Goal: Understand process/instructions: Learn how to perform a task or action

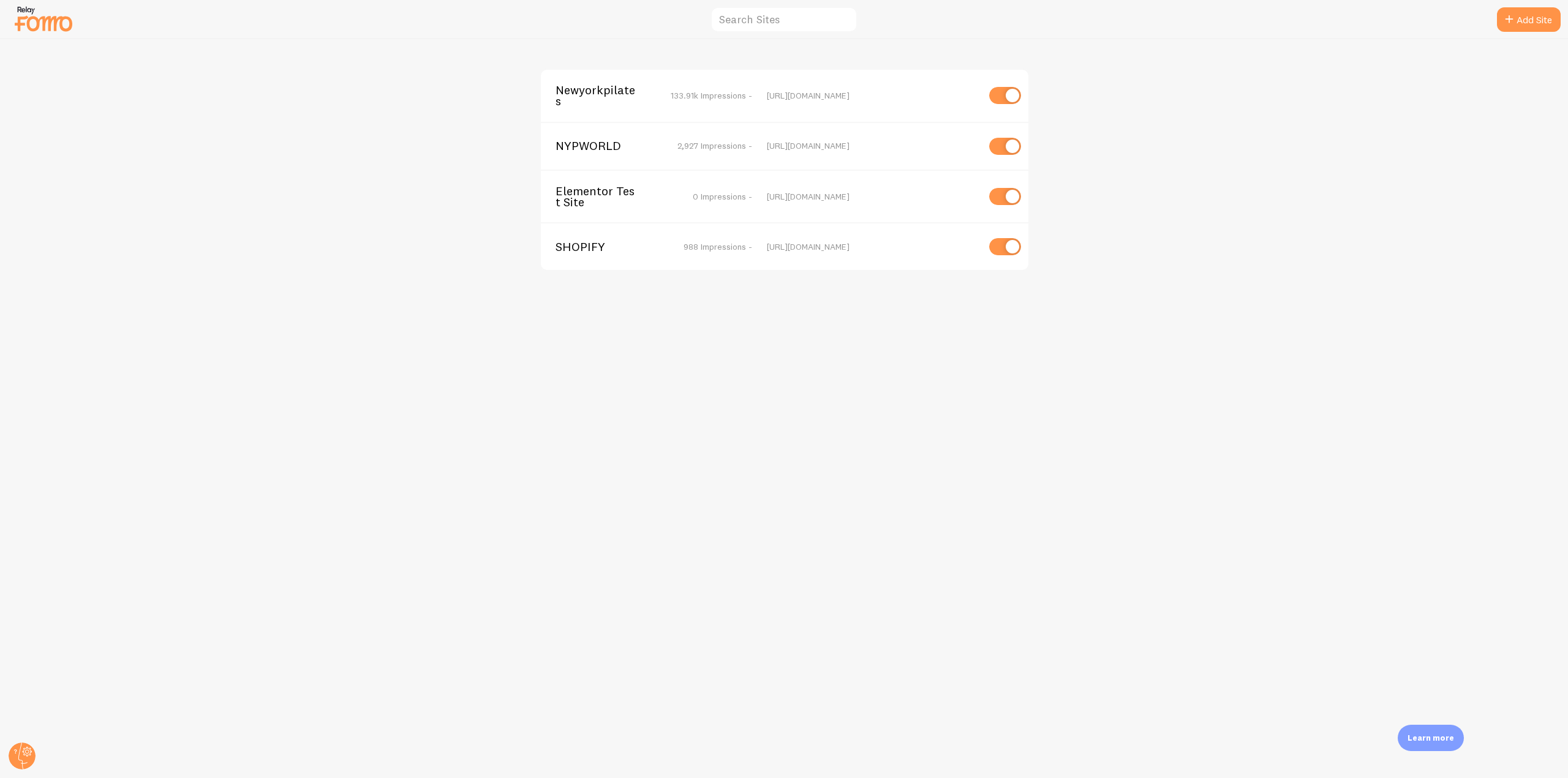
click at [586, 93] on span "Newyorkpilates" at bounding box center [605, 96] width 99 height 23
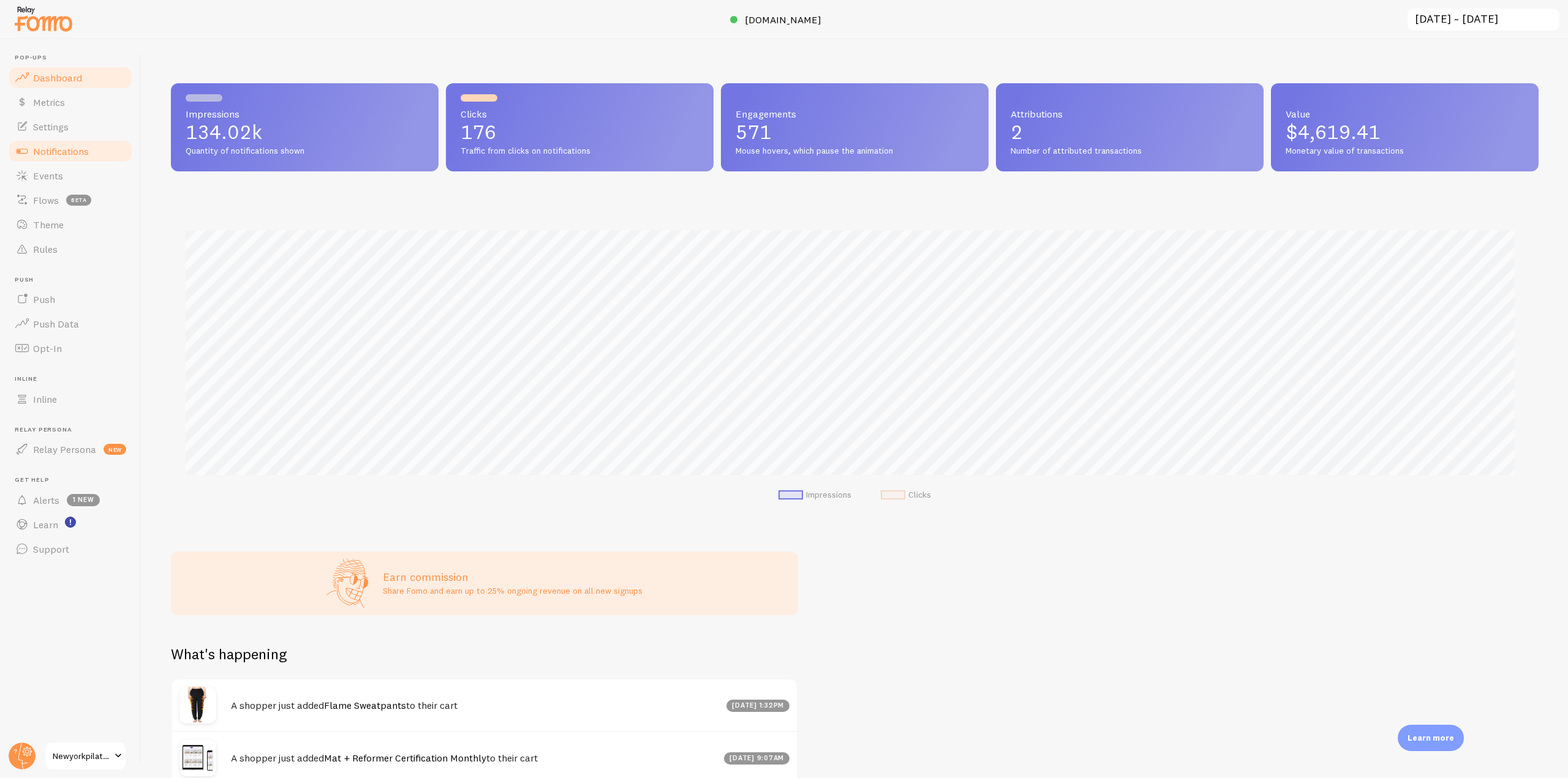
scroll to position [322, 1359]
click at [72, 168] on link "Events" at bounding box center [70, 176] width 126 height 24
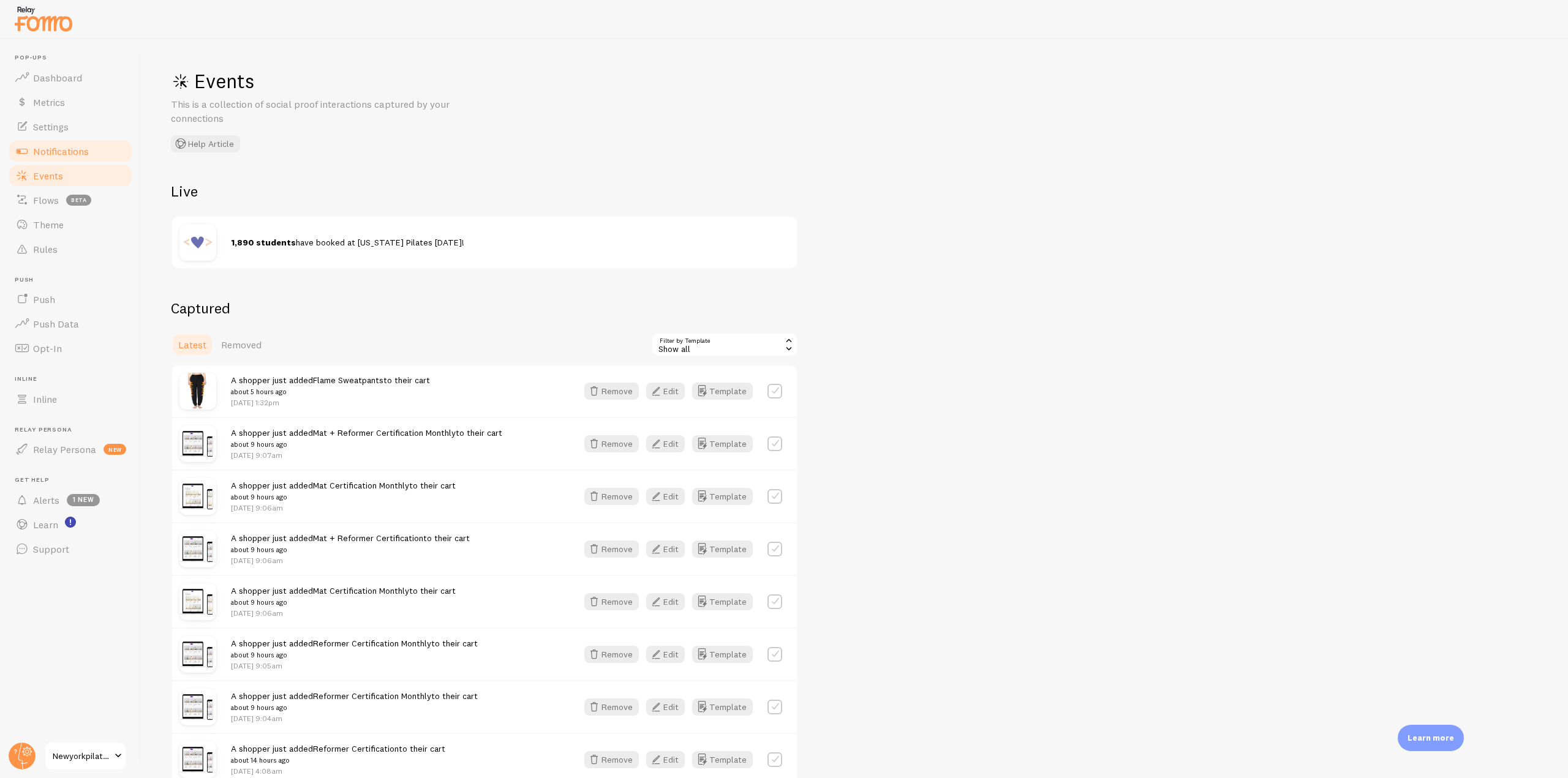
click at [86, 150] on span "Notifications" at bounding box center [60, 151] width 56 height 12
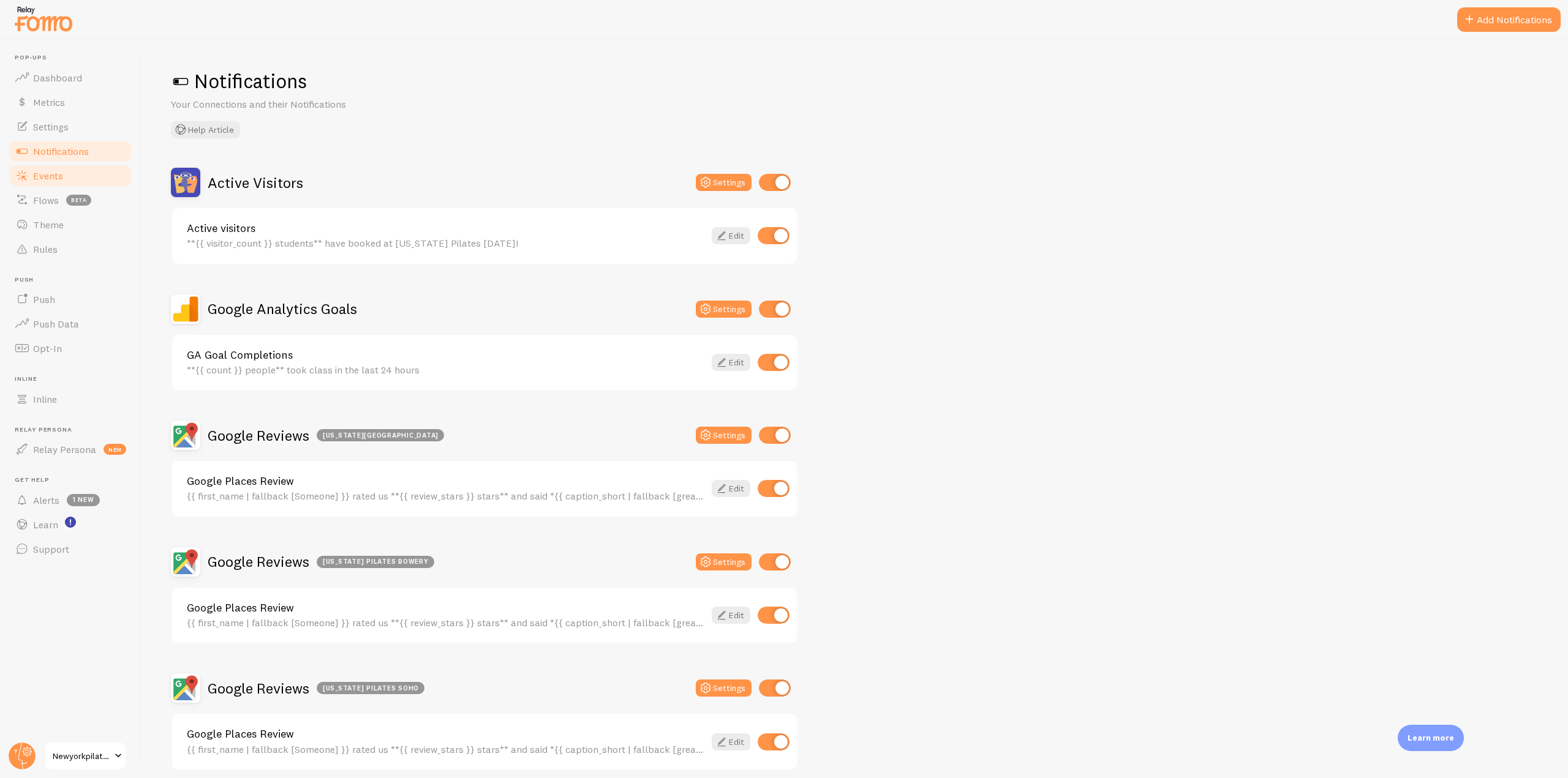
click at [66, 177] on link "Events" at bounding box center [70, 176] width 126 height 24
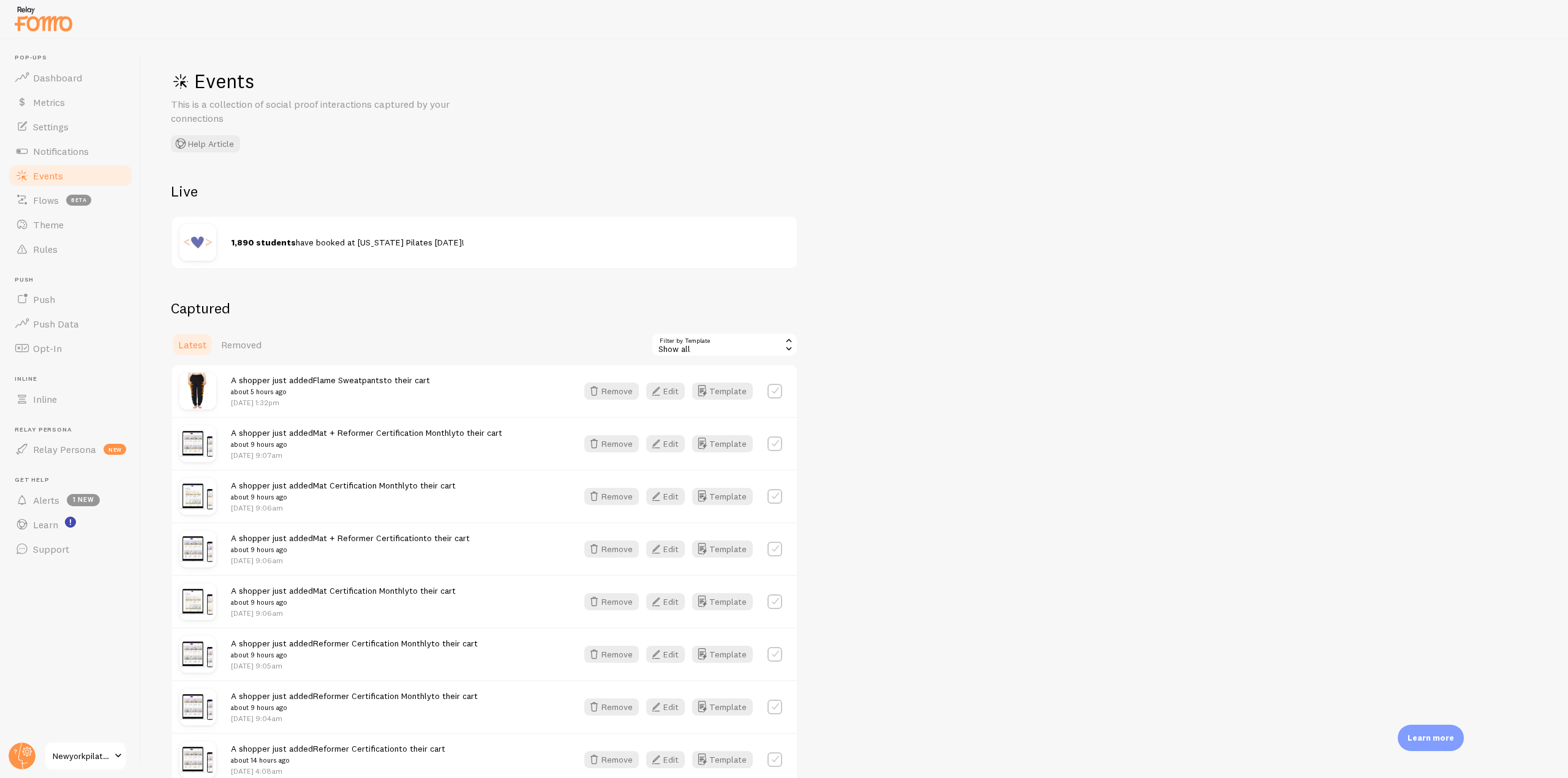
scroll to position [122, 0]
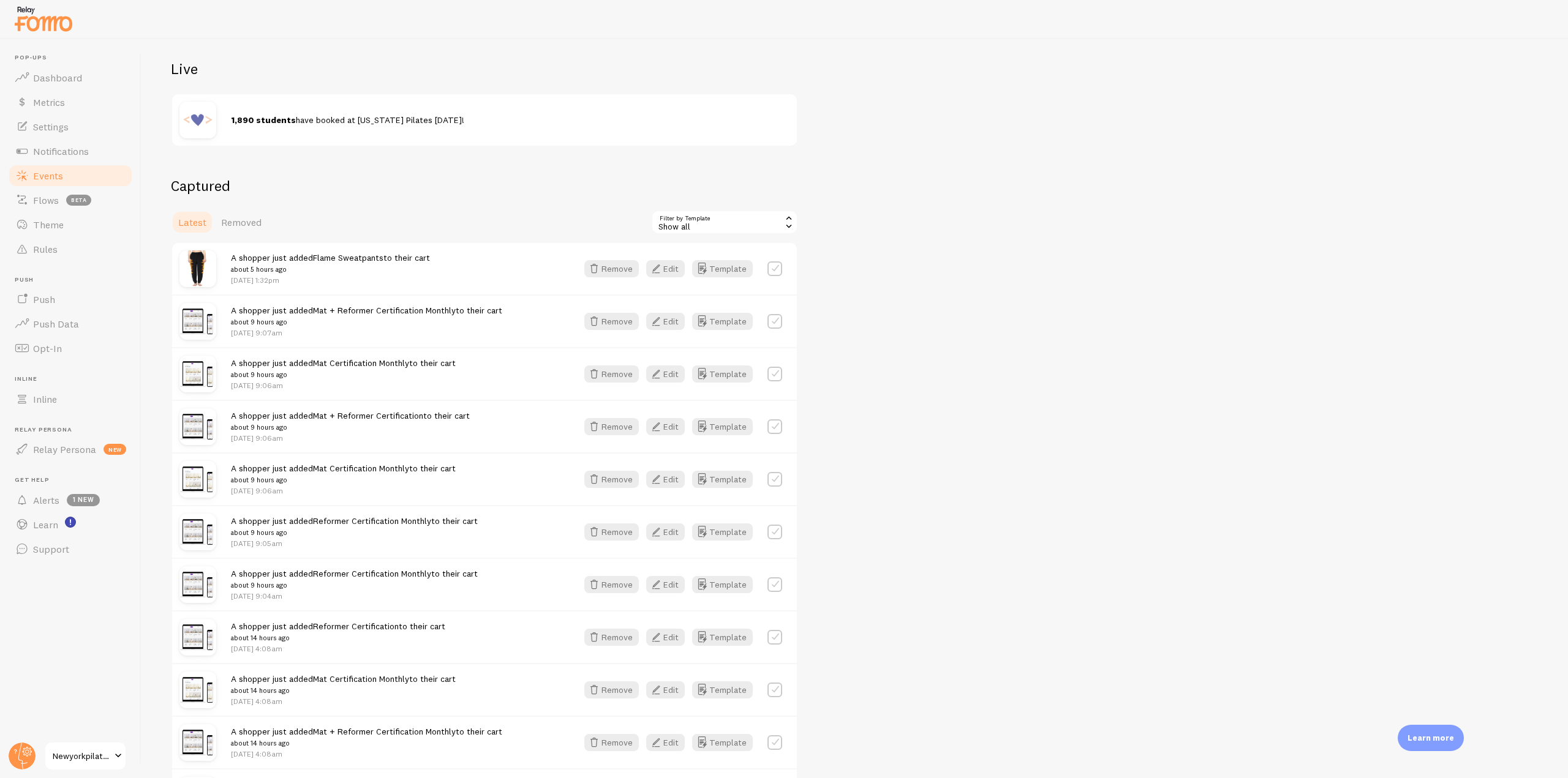
click at [736, 229] on div "Show all" at bounding box center [725, 222] width 147 height 24
click at [731, 289] on li "Mindbody Class Enrollment" at bounding box center [725, 292] width 145 height 18
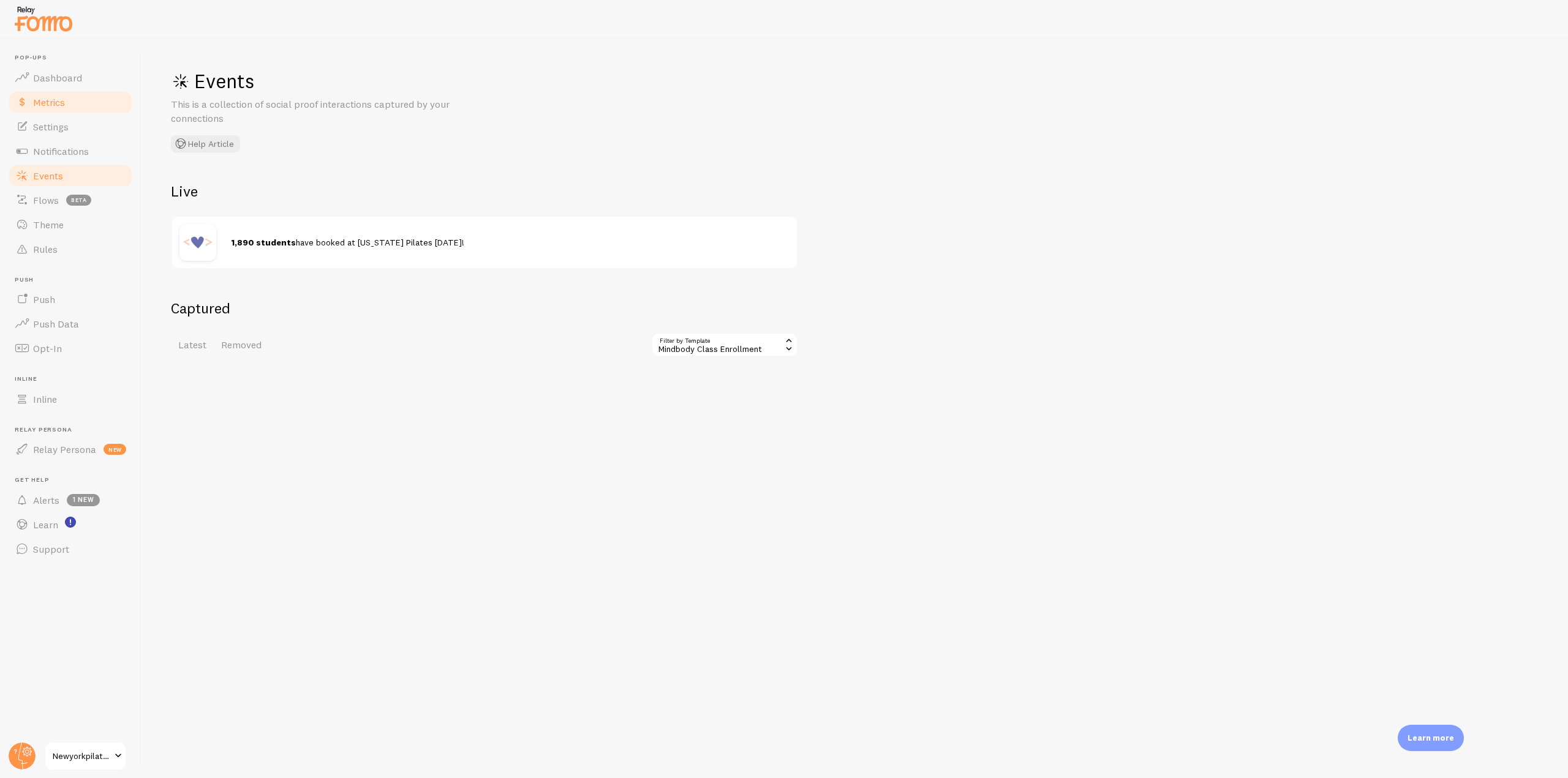
click at [56, 102] on span "Metrics" at bounding box center [48, 102] width 32 height 12
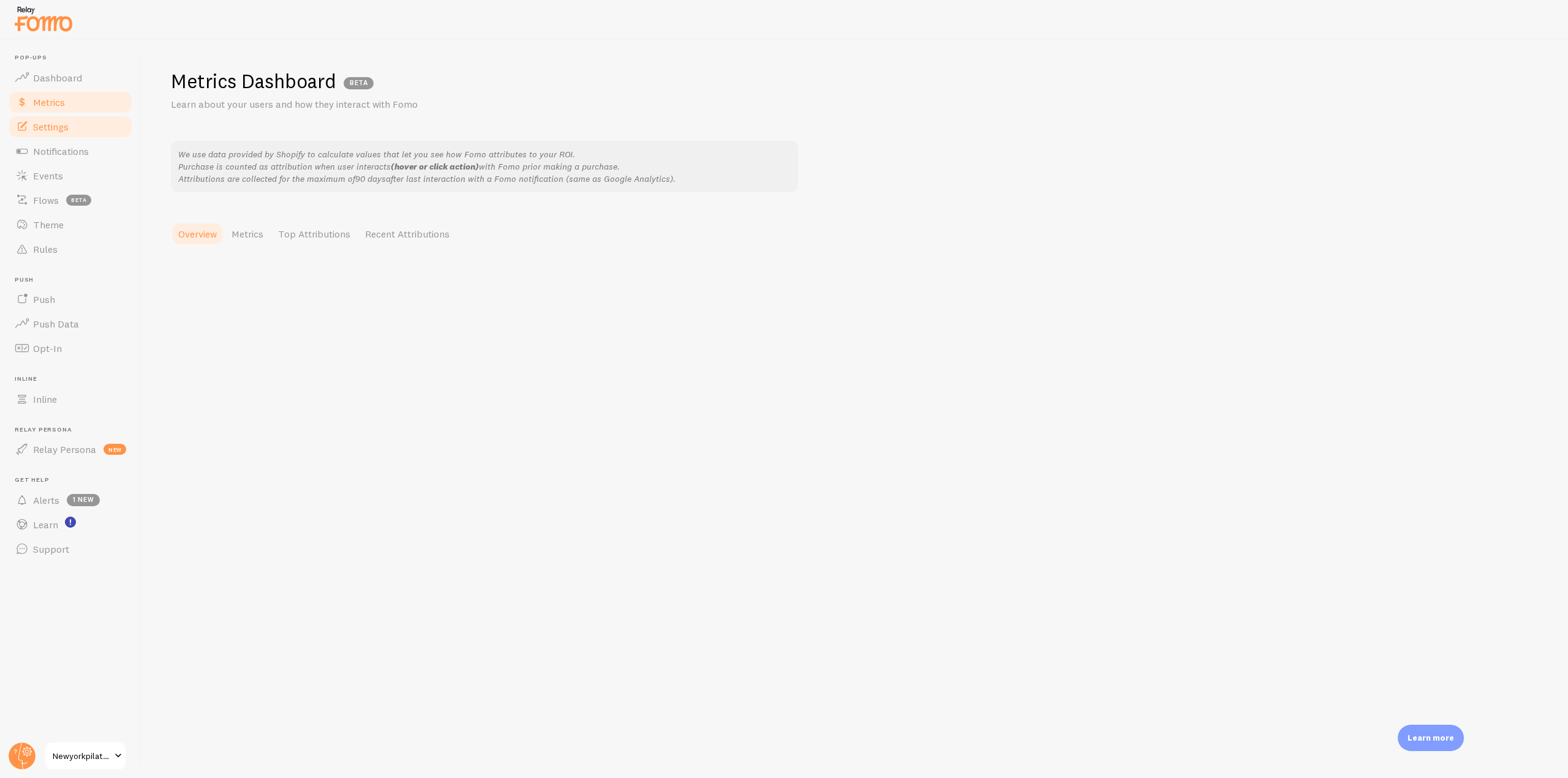
click at [61, 126] on span "Settings" at bounding box center [50, 126] width 35 height 12
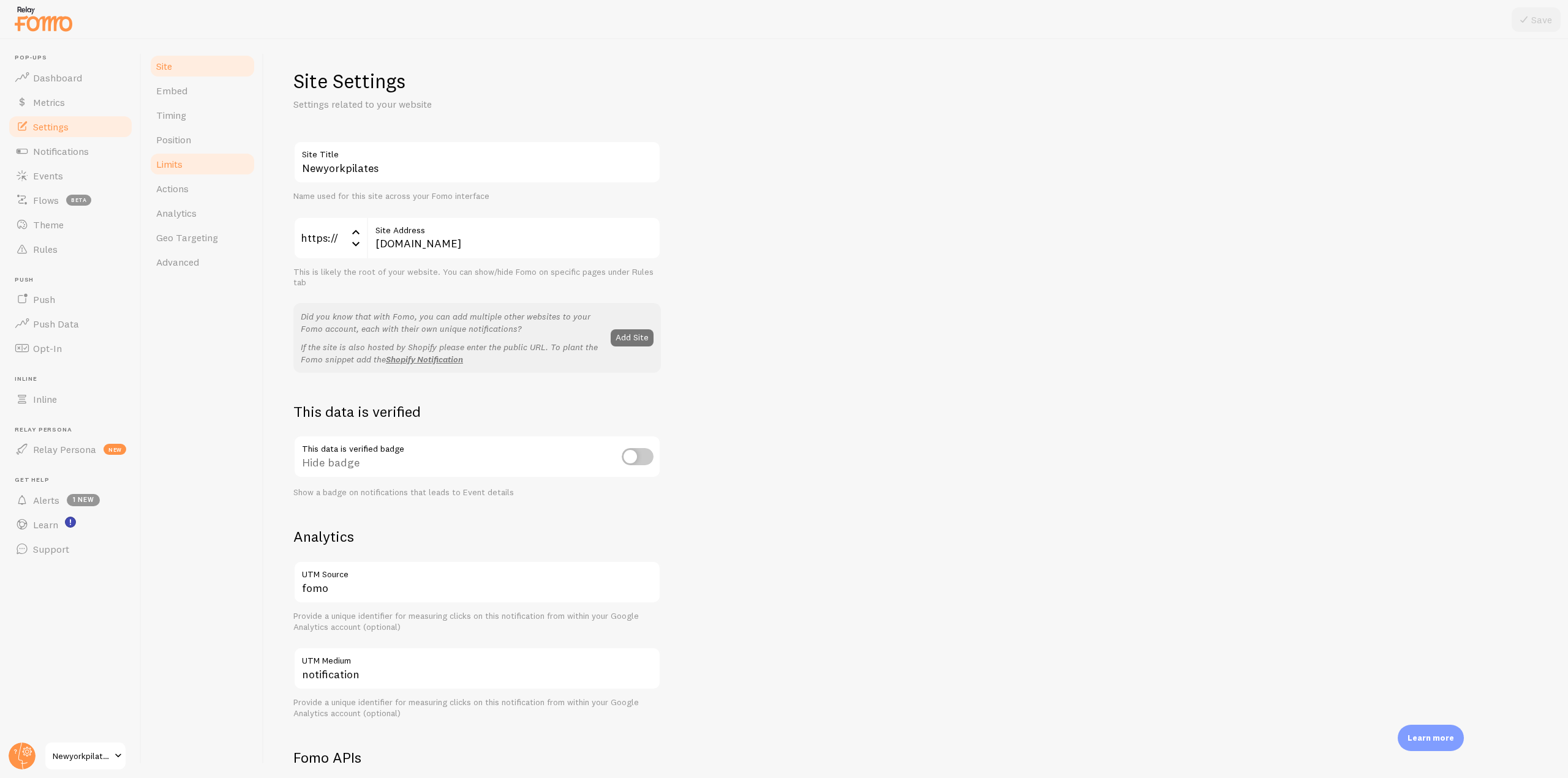
click at [215, 168] on link "Limits" at bounding box center [202, 164] width 107 height 24
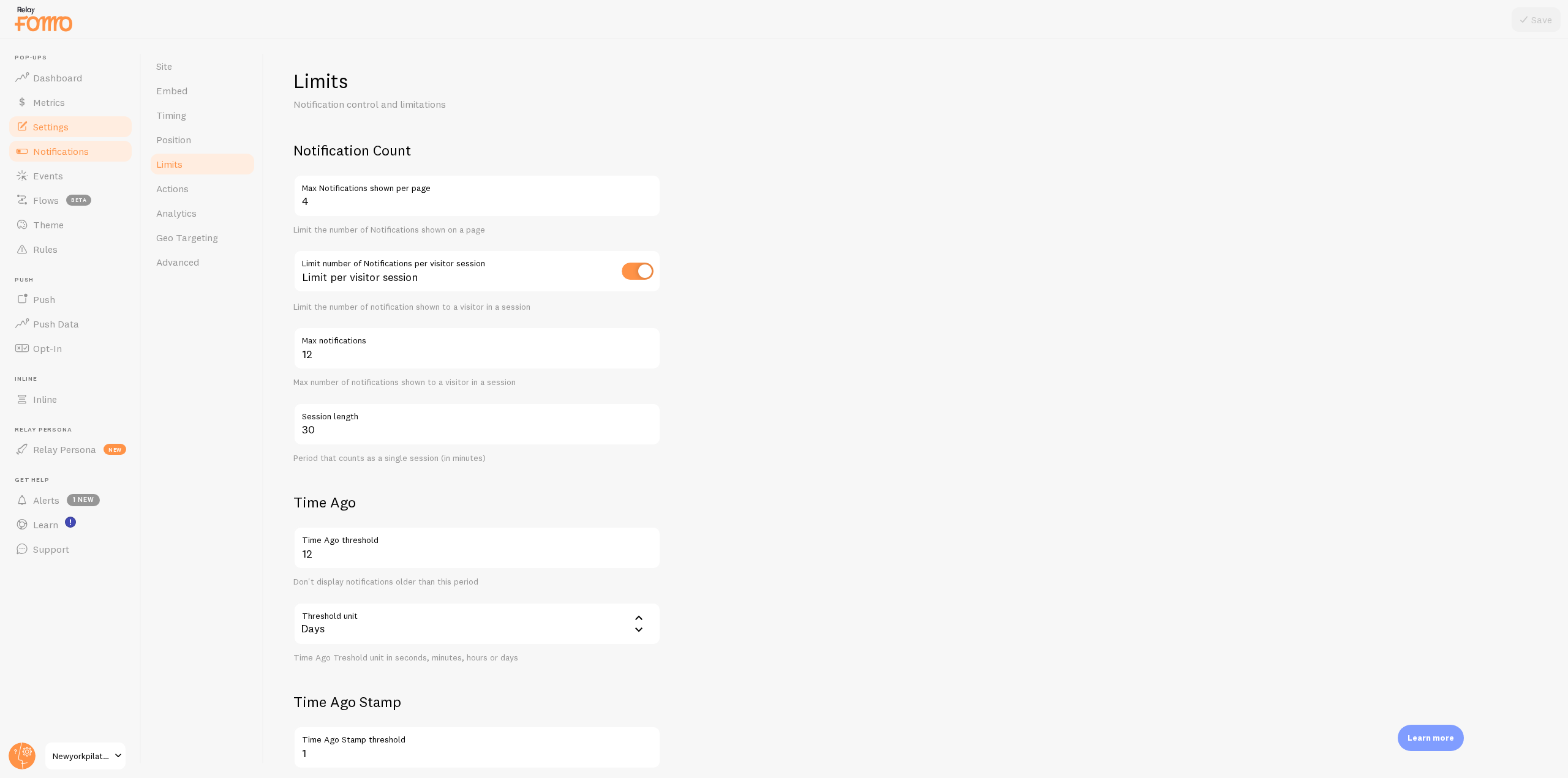
click at [86, 153] on span "Notifications" at bounding box center [60, 151] width 56 height 12
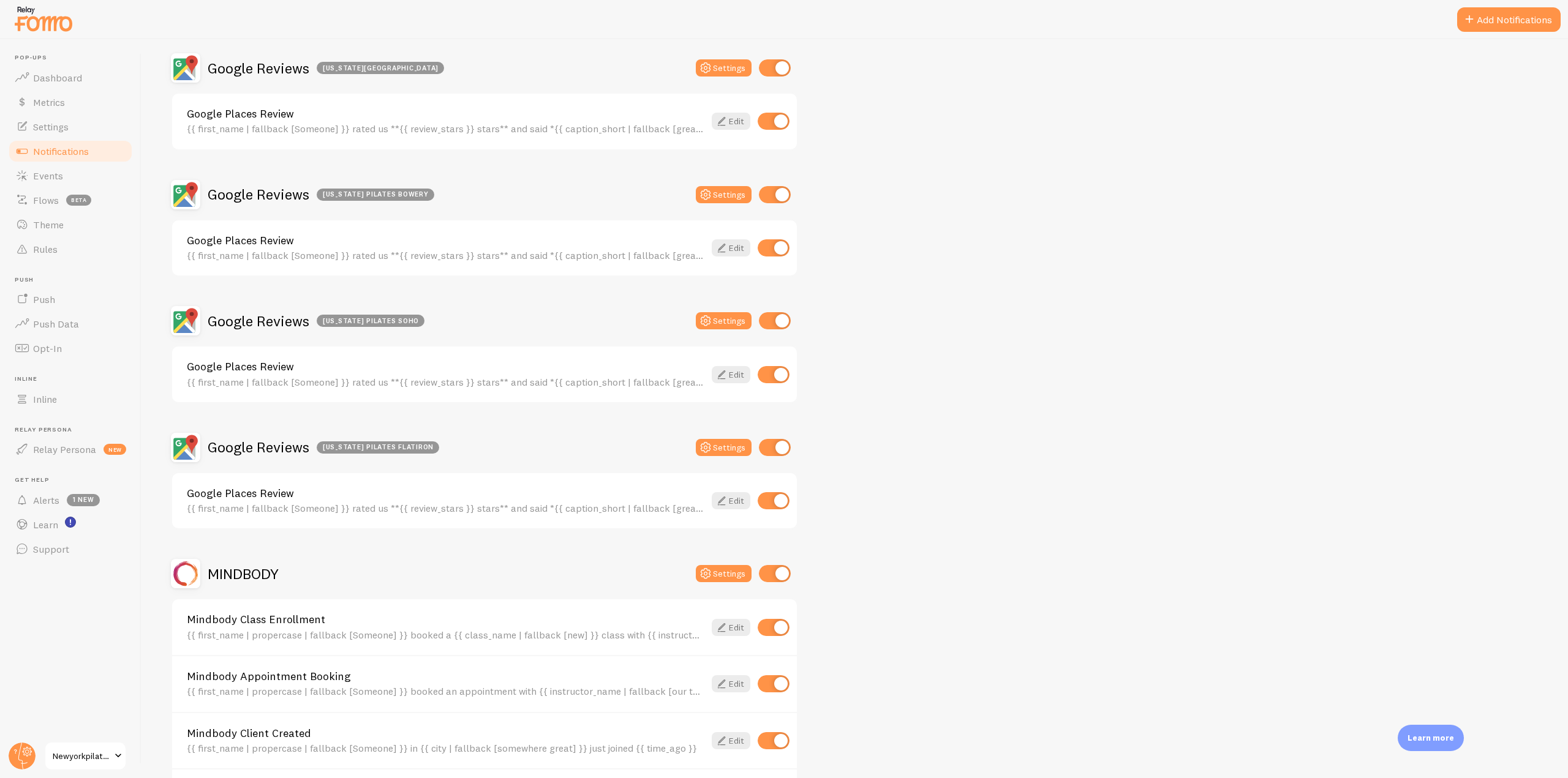
scroll to position [612, 0]
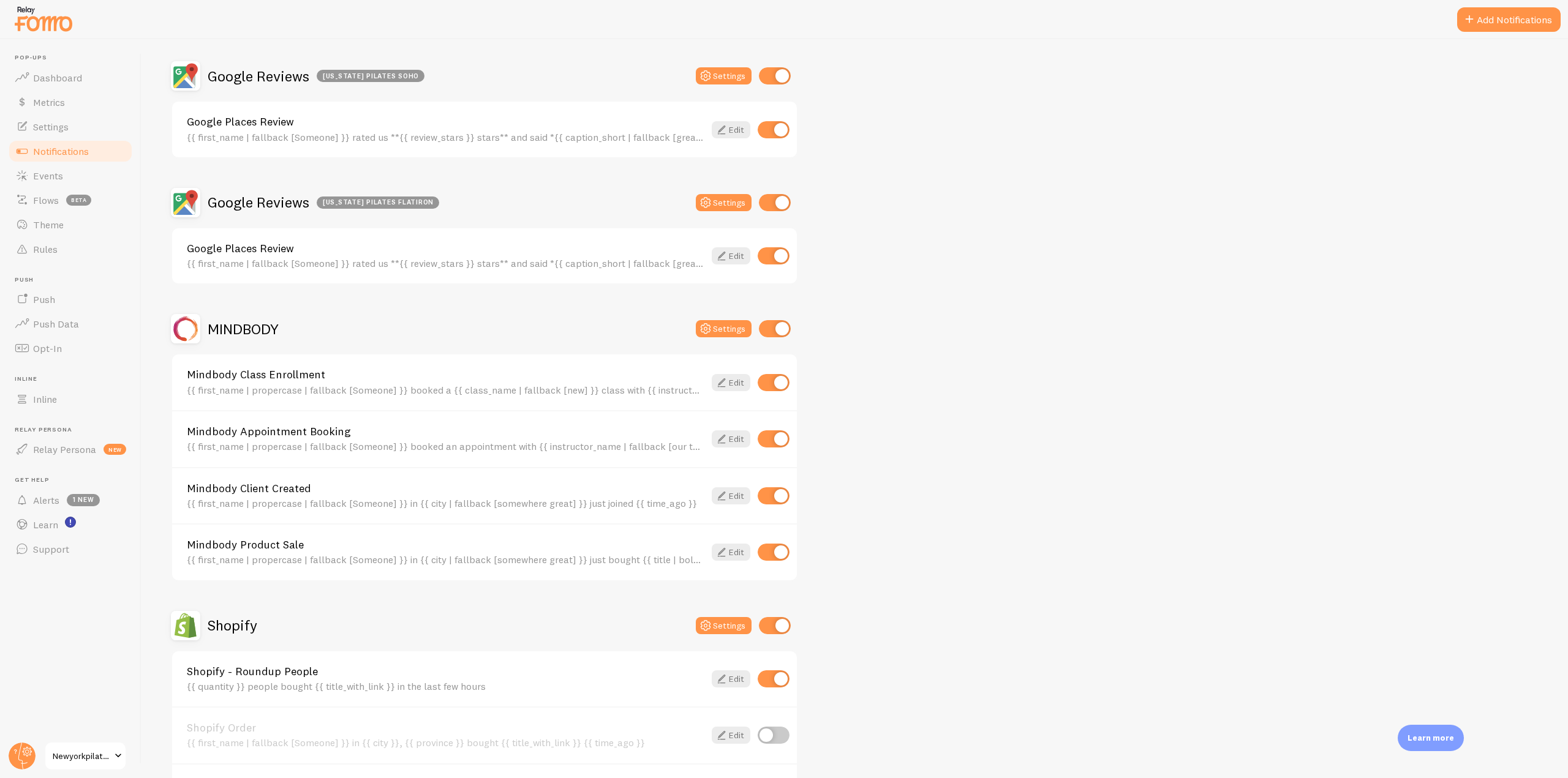
click at [229, 334] on h2 "MINDBODY" at bounding box center [243, 329] width 71 height 19
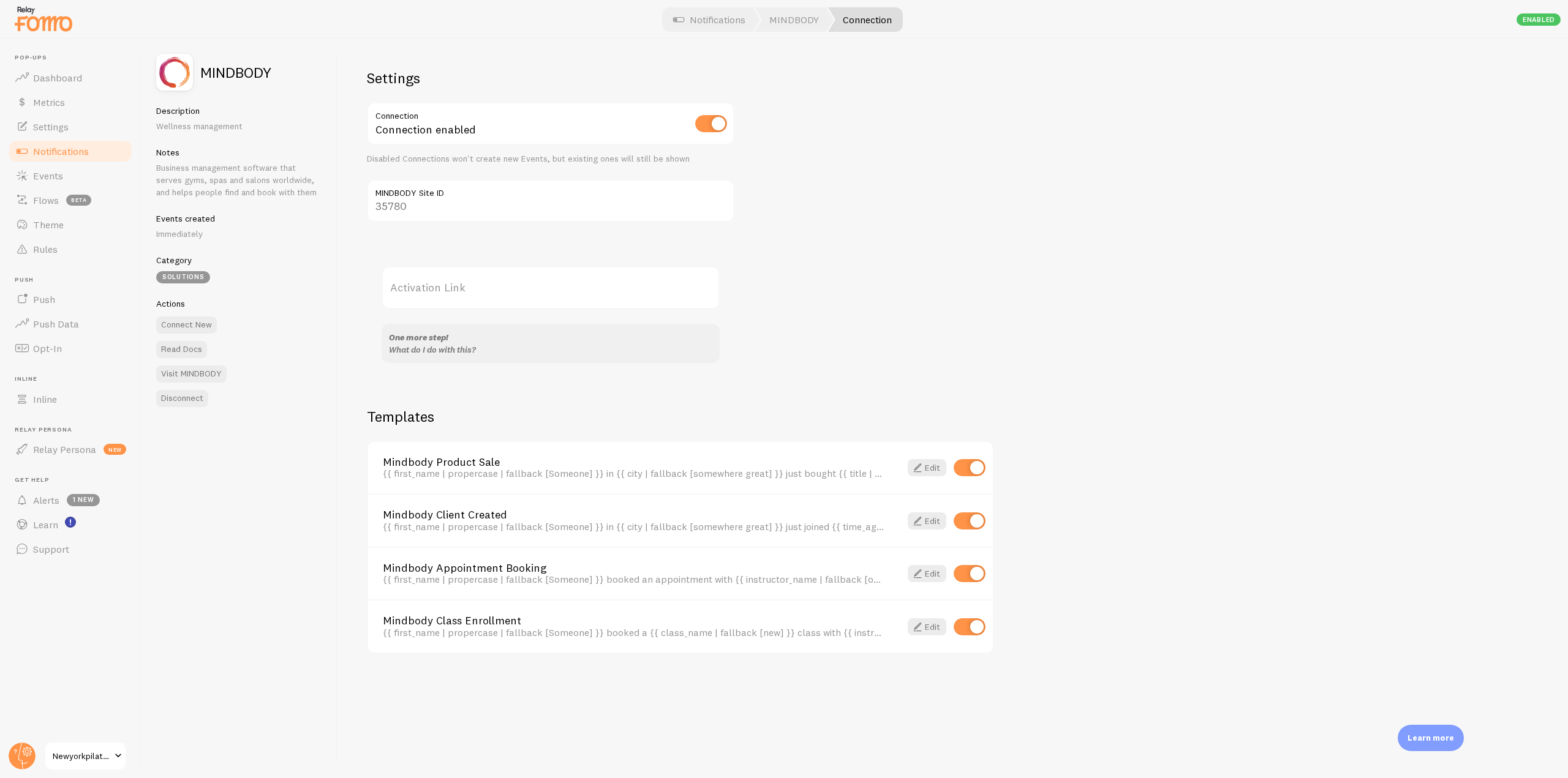
click at [436, 350] on link "What do I do with this?" at bounding box center [432, 349] width 87 height 11
